Goal: Task Accomplishment & Management: Use online tool/utility

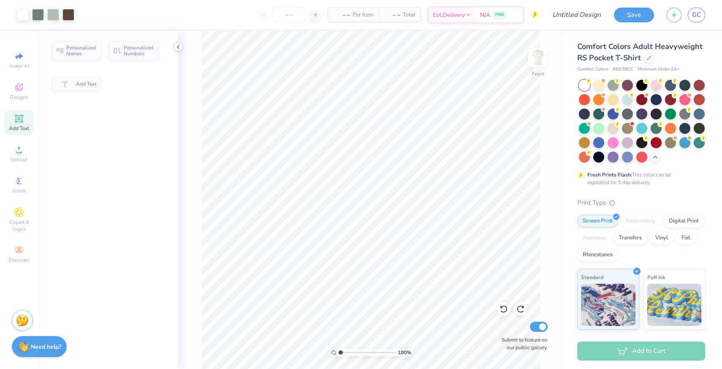
click at [177, 47] on icon at bounding box center [178, 47] width 7 height 7
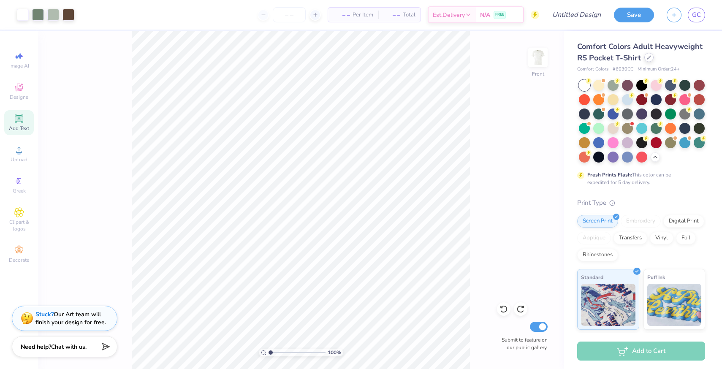
click at [649, 60] on div at bounding box center [649, 57] width 9 height 9
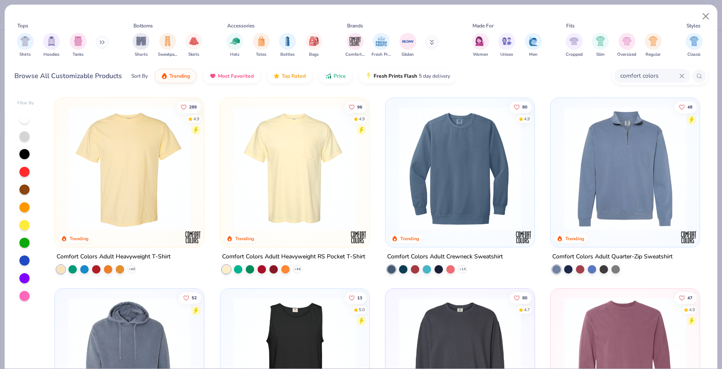
click at [139, 163] on img at bounding box center [129, 168] width 132 height 124
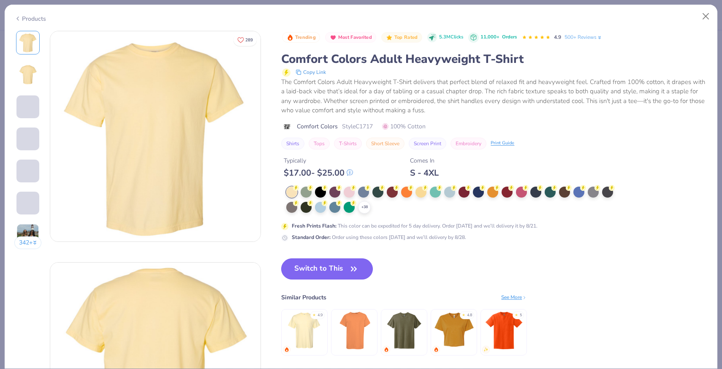
click at [347, 273] on button "Switch to This" at bounding box center [327, 269] width 92 height 21
click at [348, 271] on icon "button" at bounding box center [354, 269] width 12 height 12
click at [705, 16] on button "Close" at bounding box center [706, 16] width 16 height 16
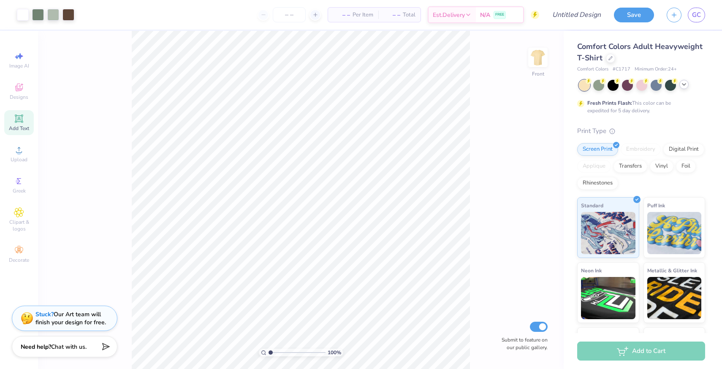
click at [683, 84] on icon at bounding box center [684, 84] width 7 height 7
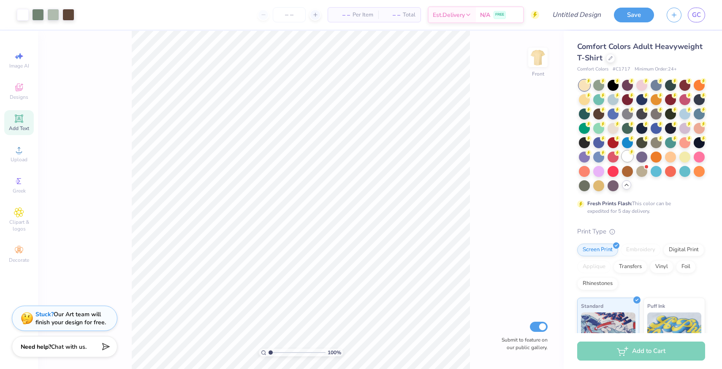
click at [630, 157] on div at bounding box center [627, 156] width 11 height 11
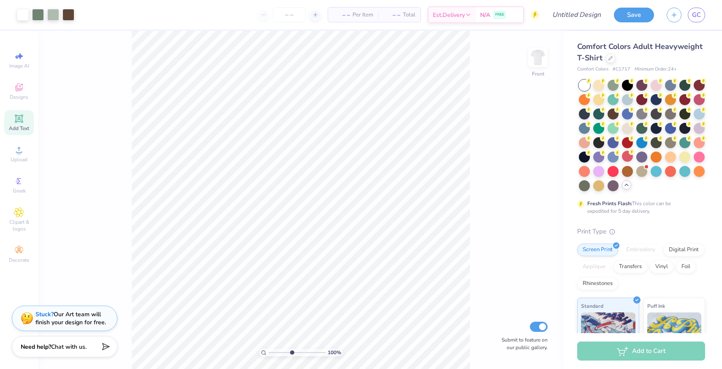
click at [291, 353] on input "range" at bounding box center [297, 353] width 57 height 8
drag, startPoint x: 292, startPoint y: 352, endPoint x: 275, endPoint y: 353, distance: 16.5
click at [275, 353] on input "range" at bounding box center [297, 353] width 57 height 8
drag, startPoint x: 276, startPoint y: 351, endPoint x: 270, endPoint y: 351, distance: 5.5
click at [270, 351] on input "range" at bounding box center [297, 353] width 57 height 8
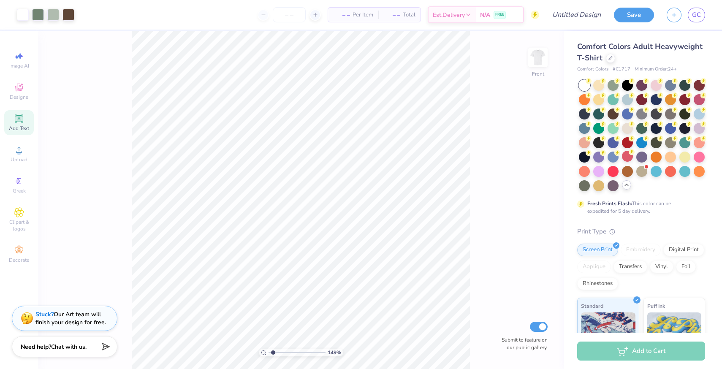
type input "1.38"
click at [272, 351] on input "range" at bounding box center [297, 353] width 57 height 8
click at [631, 18] on button "Save" at bounding box center [634, 13] width 40 height 15
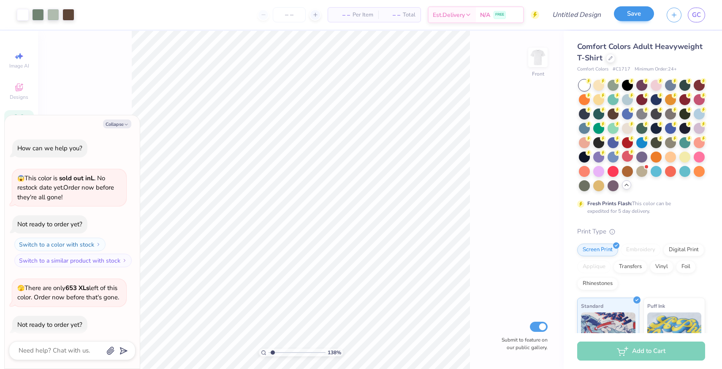
scroll to position [212, 0]
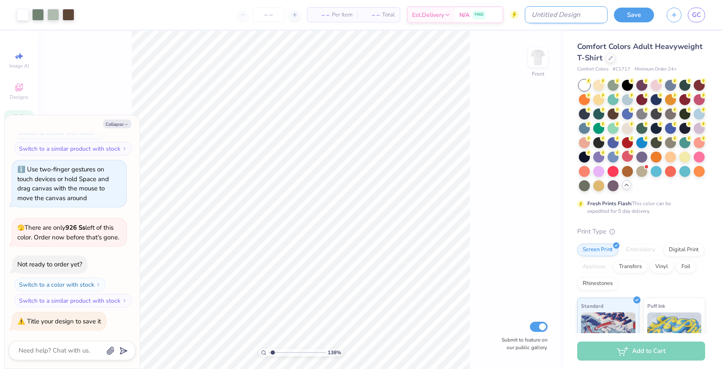
type textarea "x"
click at [565, 9] on input "Design Title" at bounding box center [566, 14] width 83 height 17
type input "K"
type textarea "x"
type input "KD"
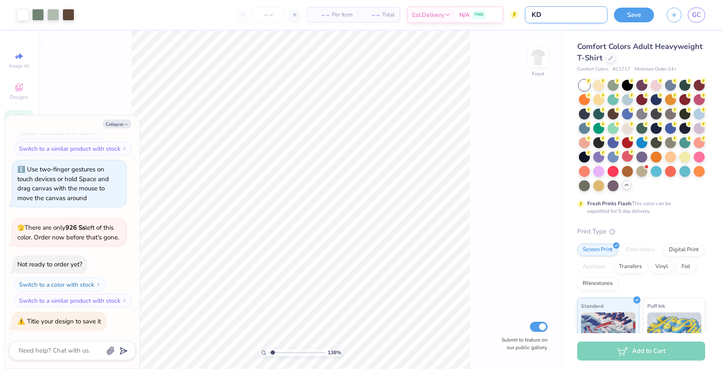
type textarea "x"
type input "KD"
type textarea "x"
type input "KD S"
type textarea "x"
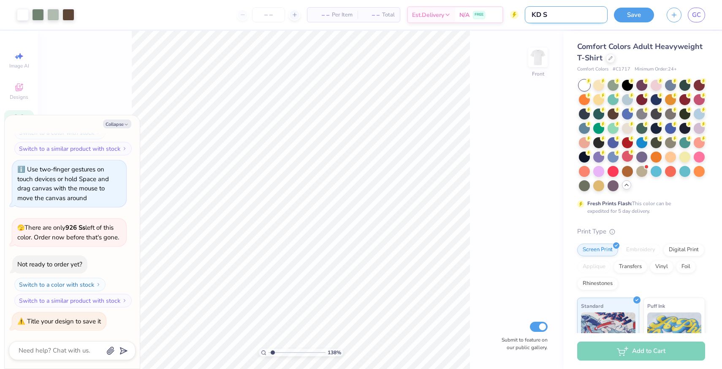
type input "KD SI"
type textarea "x"
type input "KD SIs"
type textarea "x"
type input "[PERSON_NAME]"
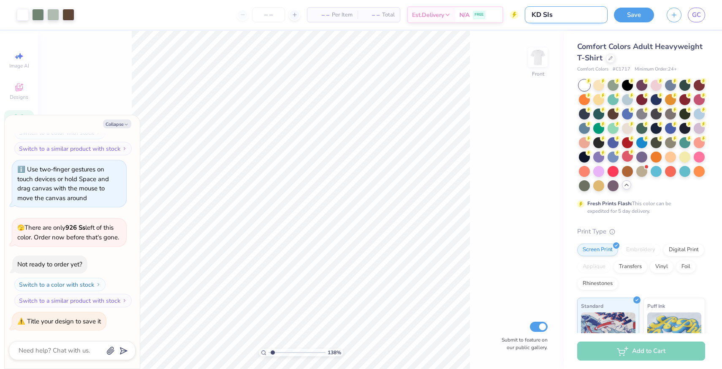
type textarea "x"
type input "KD SIs"
type textarea "x"
type input "KD SI"
type textarea "x"
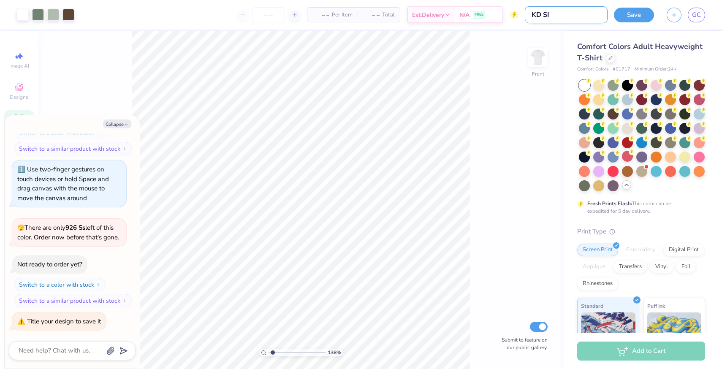
type input "KD S"
type textarea "x"
type input "KD Si"
type textarea "x"
type input "KD Sis"
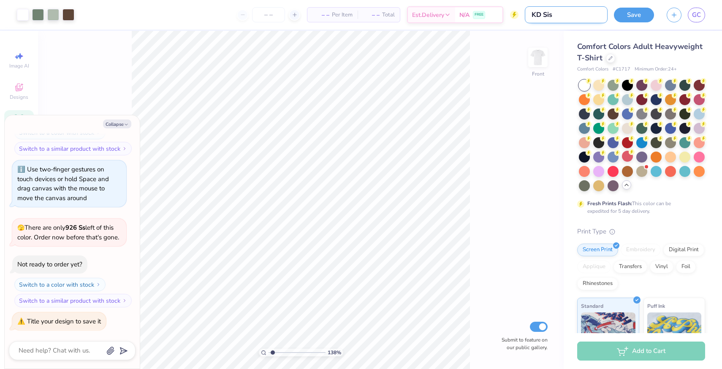
type textarea "x"
type input "[PERSON_NAME]"
type textarea "x"
type input "KD Siste"
type textarea "x"
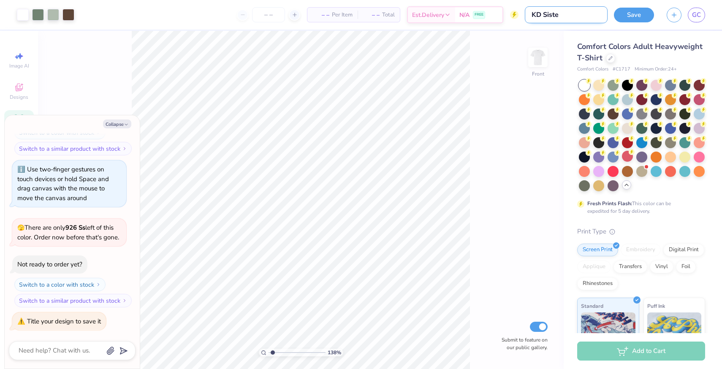
type input "KD Sister"
type textarea "x"
type input "KD Sisterh"
type textarea "x"
type input "KD Sisterho"
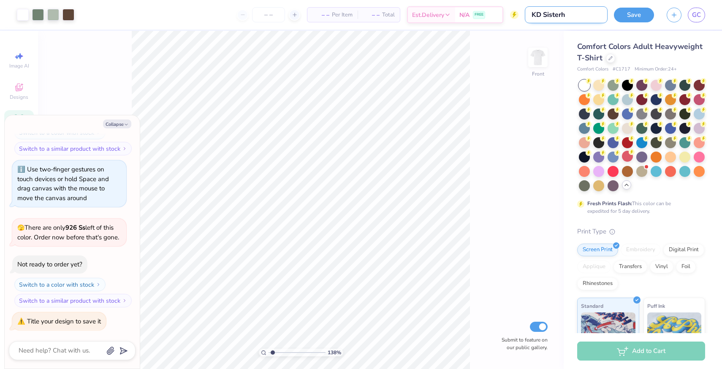
type textarea "x"
type input "KD Sisterhoo"
type textarea "x"
type input "KD Sisterhood"
type textarea "x"
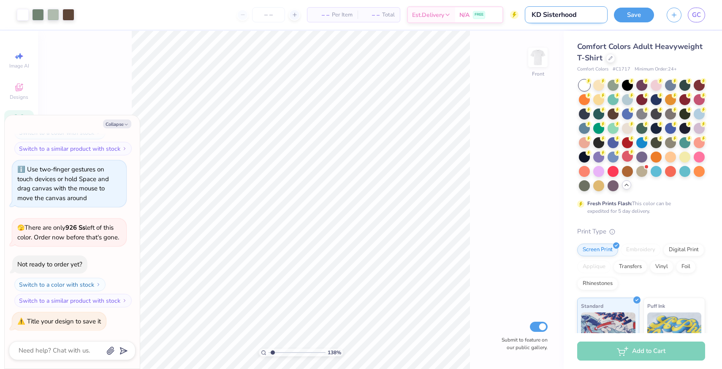
type input "KD Sisterhood"
type textarea "x"
type input "KD Sisterhood r"
type textarea "x"
type input "KD Sisterhood re"
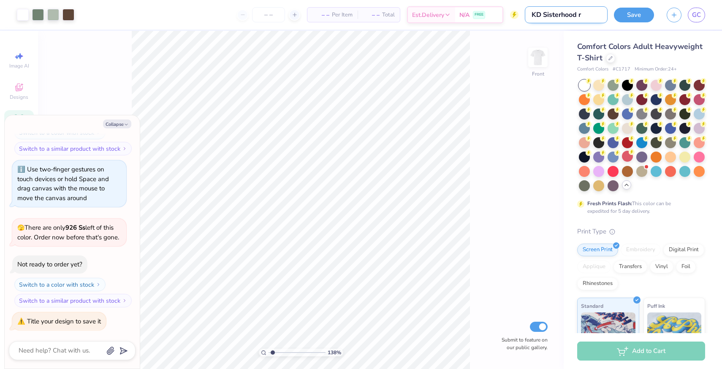
type textarea "x"
type input "KD Sisterhood r"
type textarea "x"
type input "KD Sisterhood"
type textarea "x"
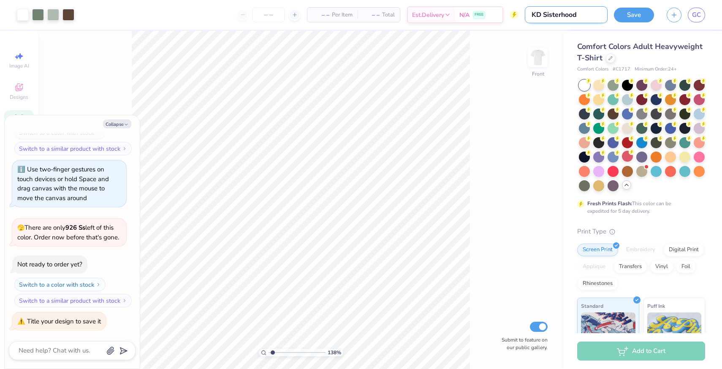
type input "KD Sisterhood R"
type textarea "x"
type input "KD Sisterhood Re"
type textarea "x"
type input "KD Sisterhood Ret"
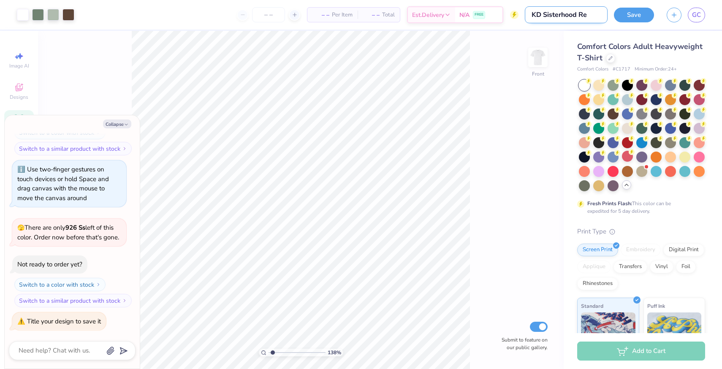
type textarea "x"
type input "KD Sisterhood Retr"
type textarea "x"
type input "KD Sisterhood Retre"
type textarea "x"
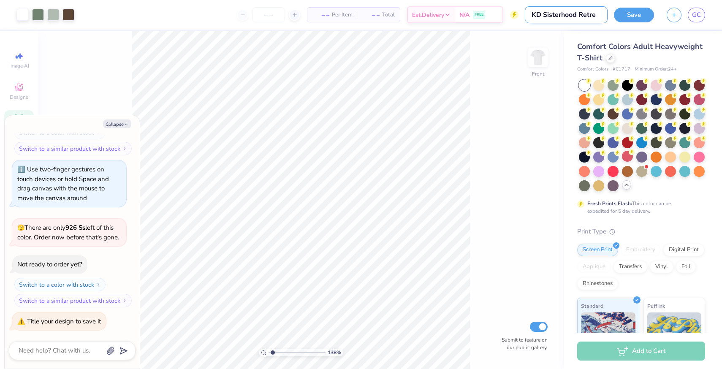
type input "KD Sisterhood Retrea"
type textarea "x"
type input "KD Sisterhood Retrea"
type textarea "x"
type input "KD Sisterhood Retrea"
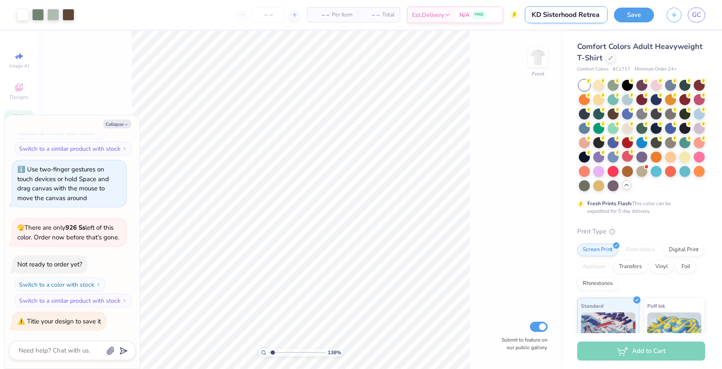
type textarea "x"
type input "KD Sisterhood Retreat"
type textarea "x"
type input "KD Sisterhood Retreat"
type textarea "x"
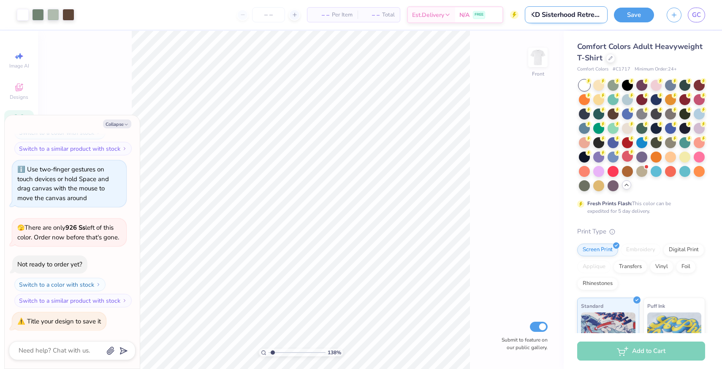
type input "KD Sisterhood Retreat 2"
type textarea "x"
type input "KD Sisterhood Retreat 20"
type textarea "x"
type input "KD Sisterhood Retreat 202"
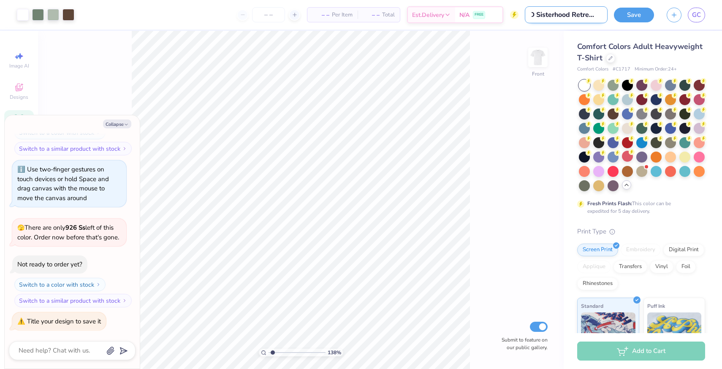
type textarea "x"
type input "KD Sisterhood Retreat 2025"
type textarea "x"
type input "KD Sisterhood Retreat 2025"
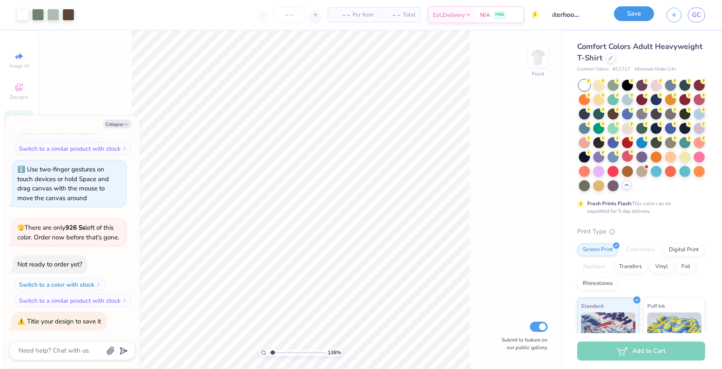
click at [642, 20] on button "Save" at bounding box center [634, 13] width 40 height 15
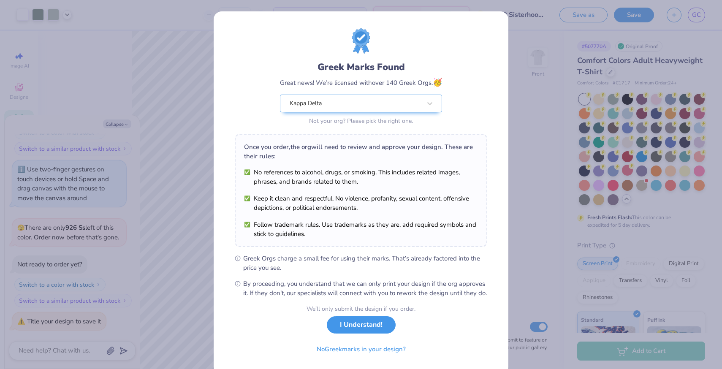
click at [384, 333] on button "I Understand!" at bounding box center [361, 324] width 69 height 17
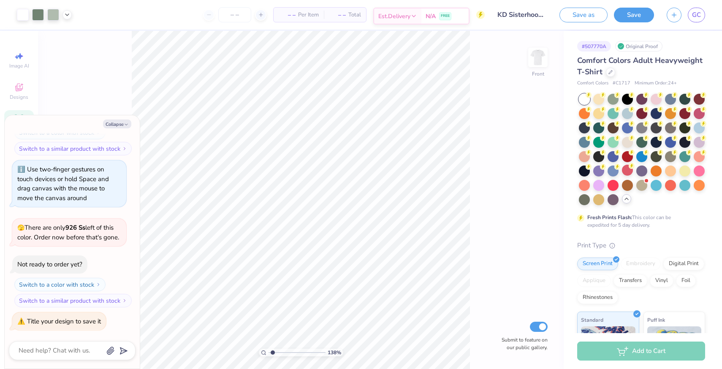
type textarea "x"
